Goal: Transaction & Acquisition: Purchase product/service

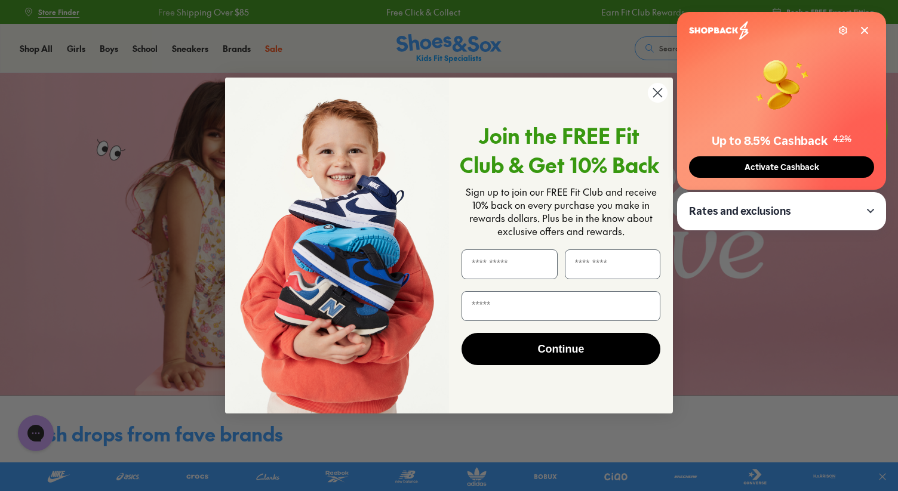
click at [659, 98] on circle "Close dialog" at bounding box center [658, 93] width 20 height 20
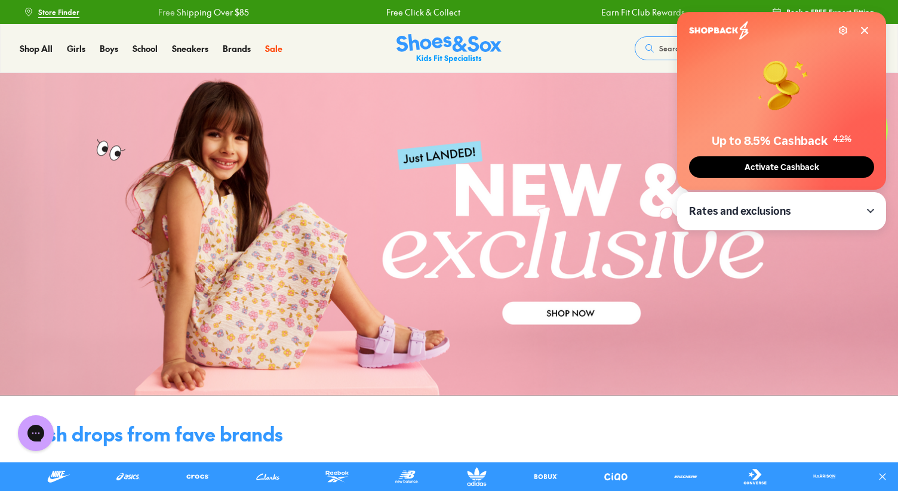
click at [867, 30] on icon at bounding box center [864, 31] width 10 height 10
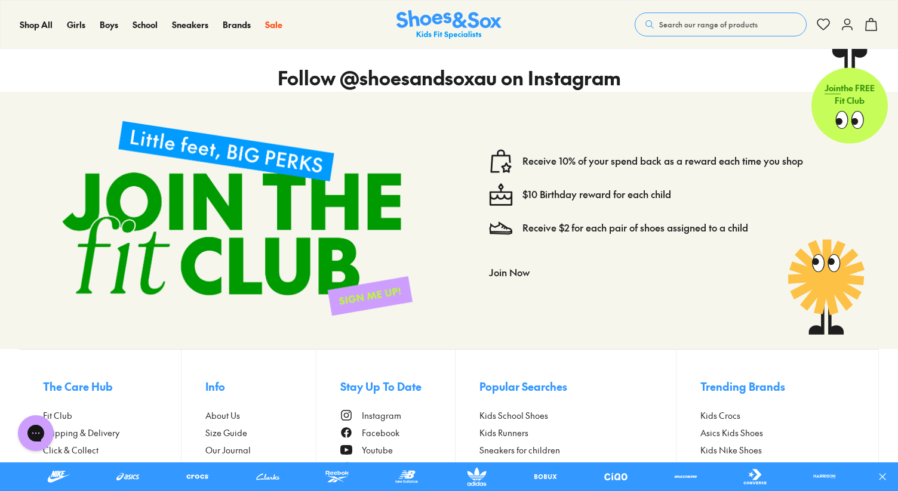
scroll to position [3173, 0]
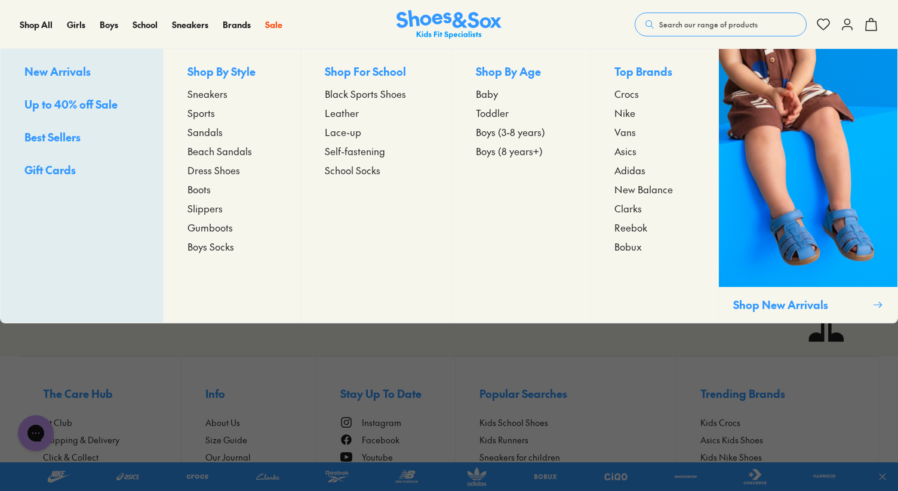
click at [522, 130] on span "Boys (3-8 years)" at bounding box center [510, 132] width 69 height 14
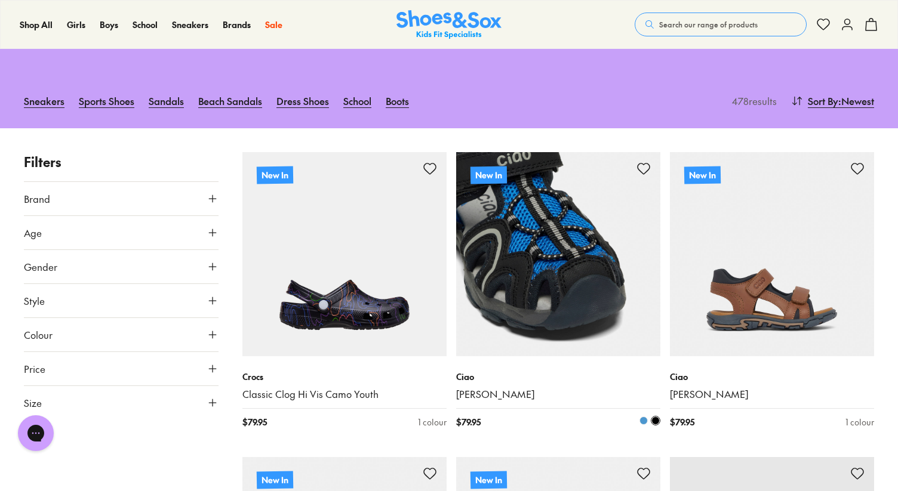
scroll to position [126, 0]
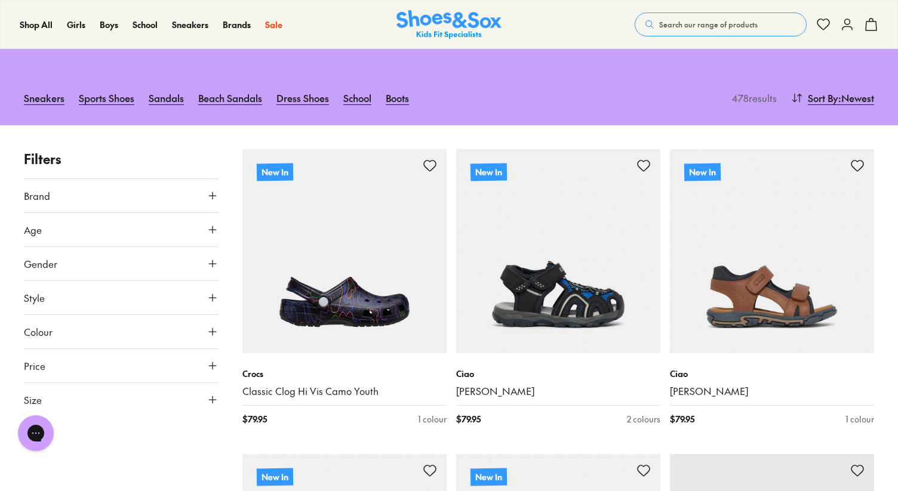
click at [212, 394] on icon at bounding box center [213, 400] width 12 height 12
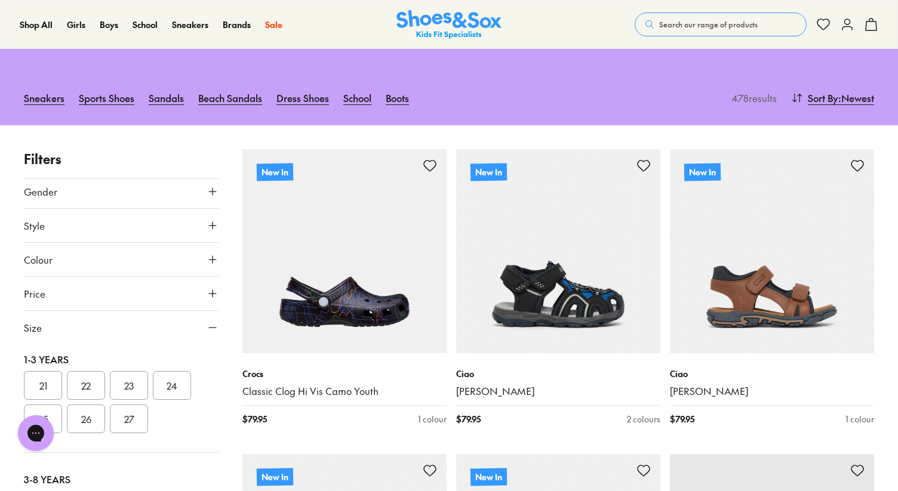
scroll to position [132, 0]
click at [50, 402] on button "25" at bounding box center [43, 416] width 38 height 29
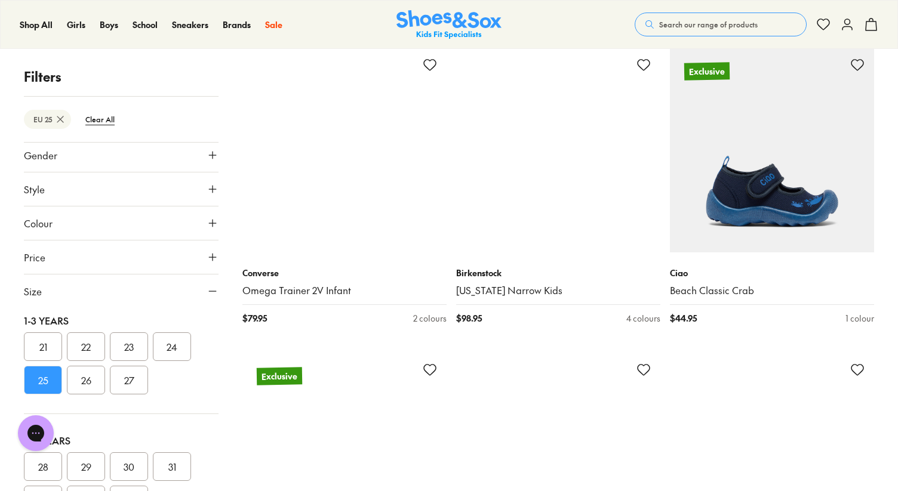
scroll to position [2676, 0]
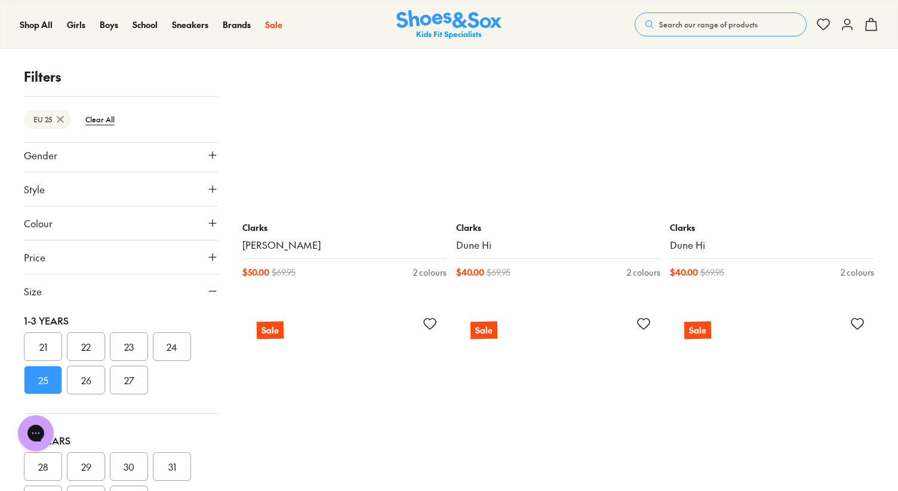
scroll to position [6084, 0]
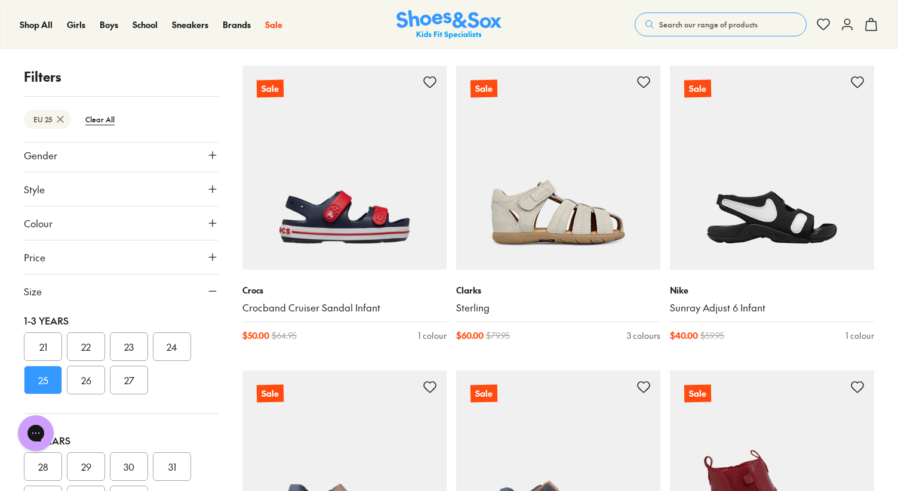
scroll to position [7229, 0]
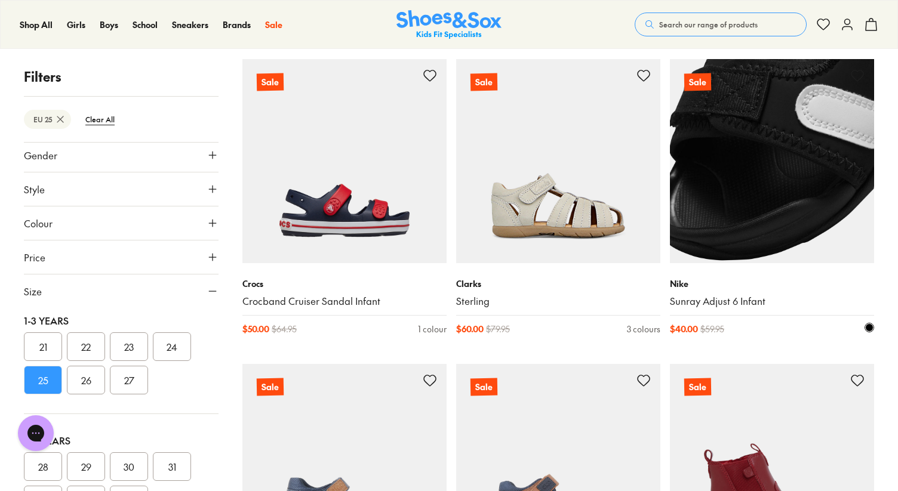
click at [815, 238] on img at bounding box center [772, 161] width 204 height 204
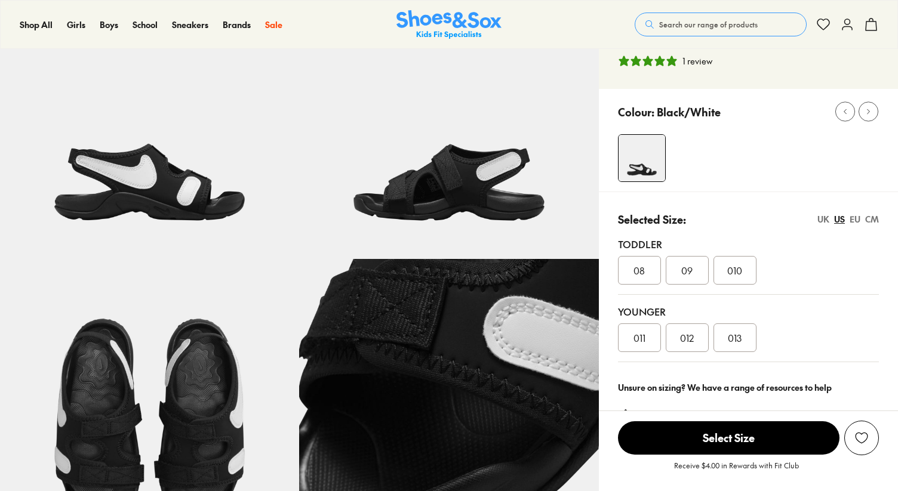
scroll to position [226, 0]
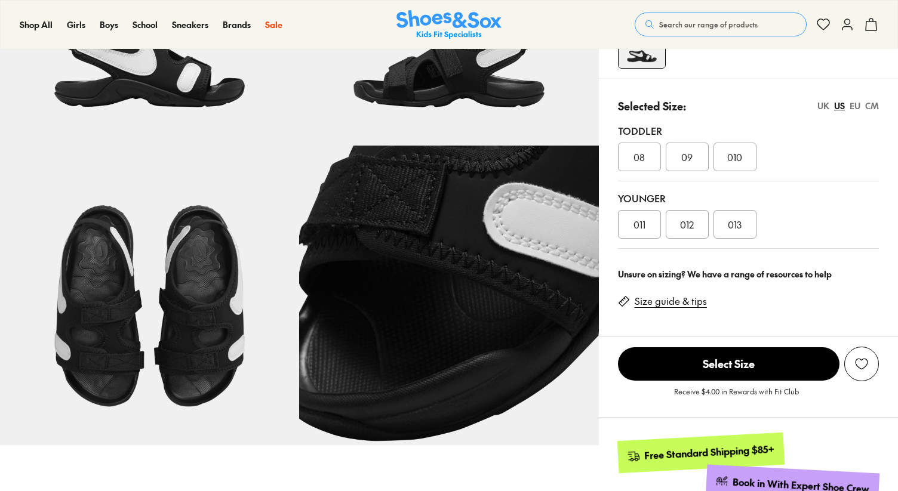
select select "*"
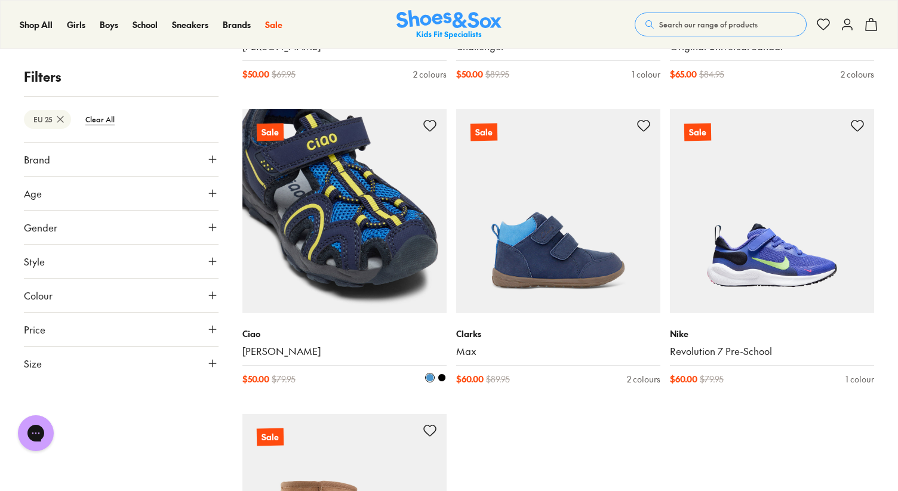
scroll to position [2961, 0]
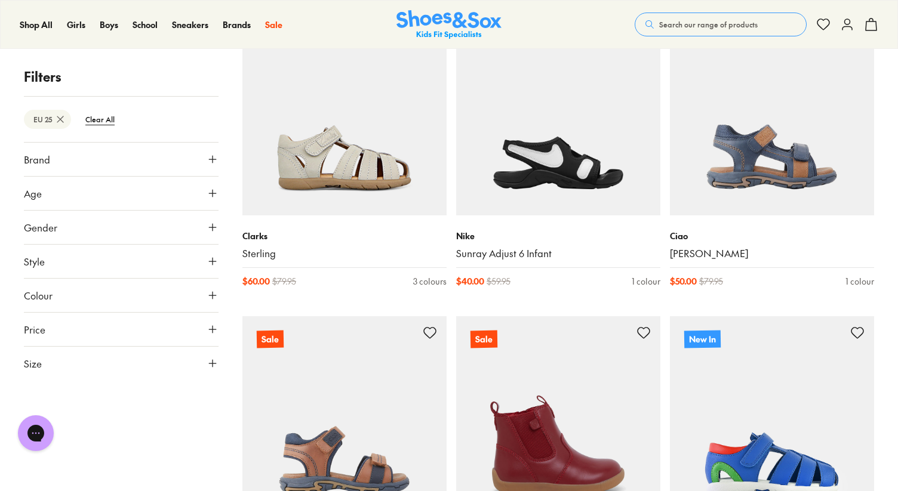
scroll to position [795, 0]
